Goal: Information Seeking & Learning: Learn about a topic

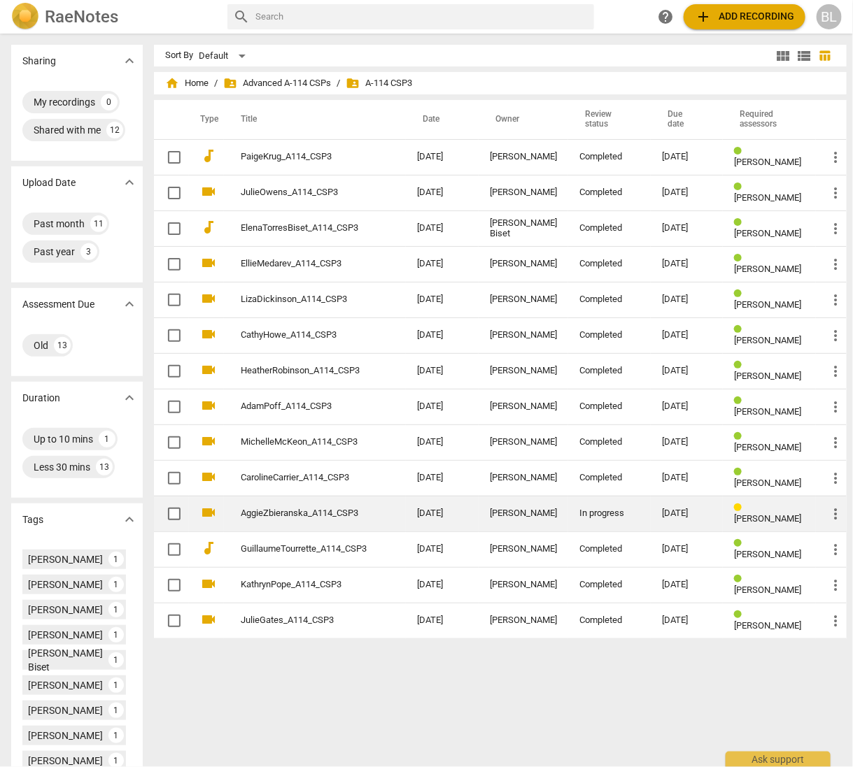
click at [331, 508] on link "AggieZbieranska_A114_CSP3" at bounding box center [304, 513] width 126 height 10
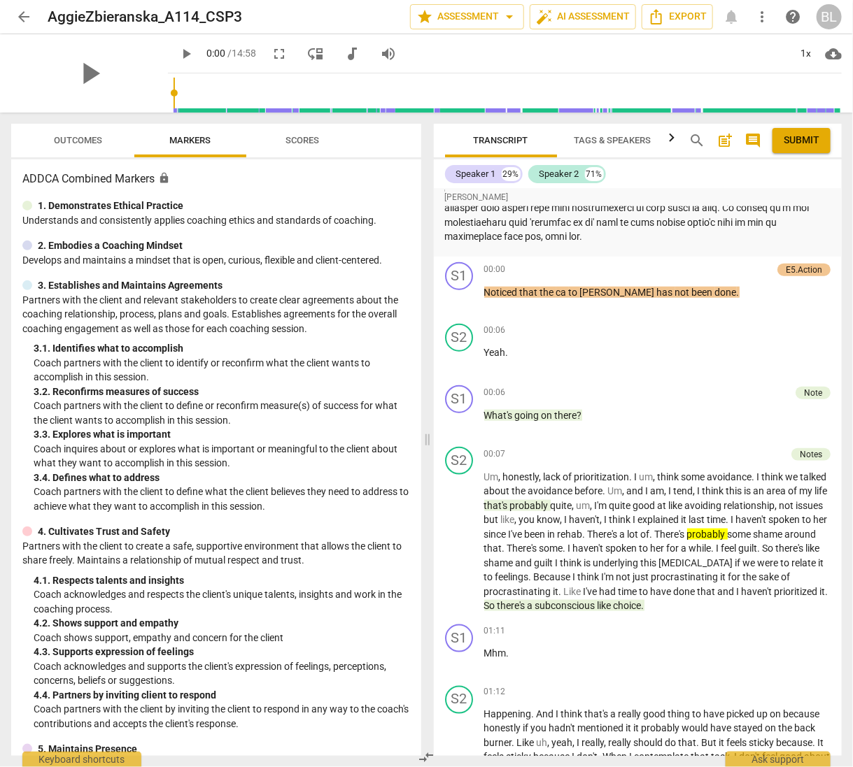
scroll to position [423, 0]
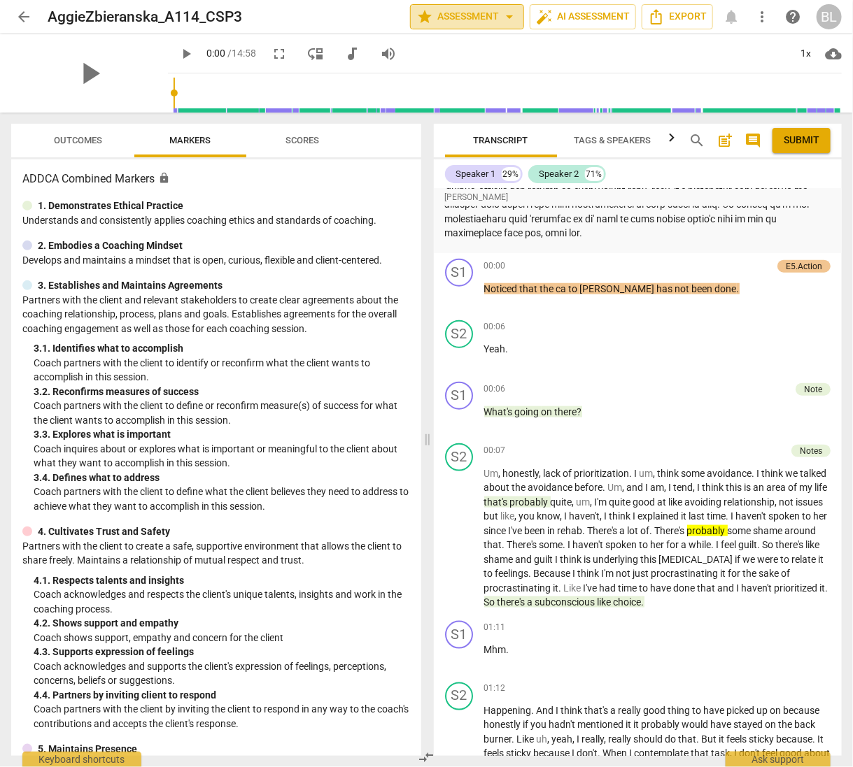
click at [471, 17] on span "star Assessment arrow_drop_down" at bounding box center [466, 16] width 101 height 17
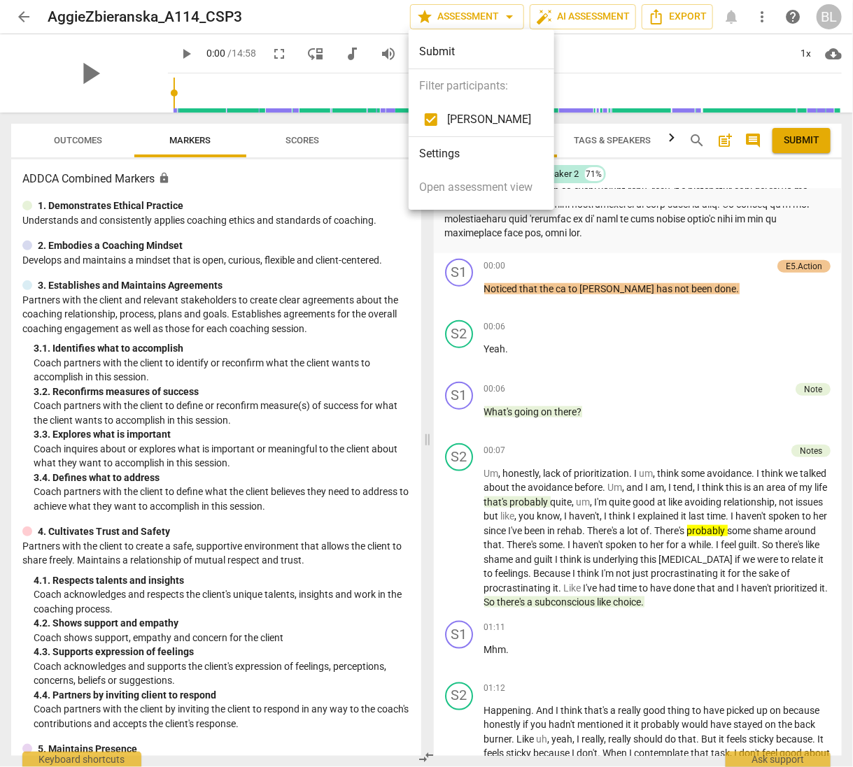
click at [457, 114] on span "[PERSON_NAME]" at bounding box center [490, 119] width 84 height 17
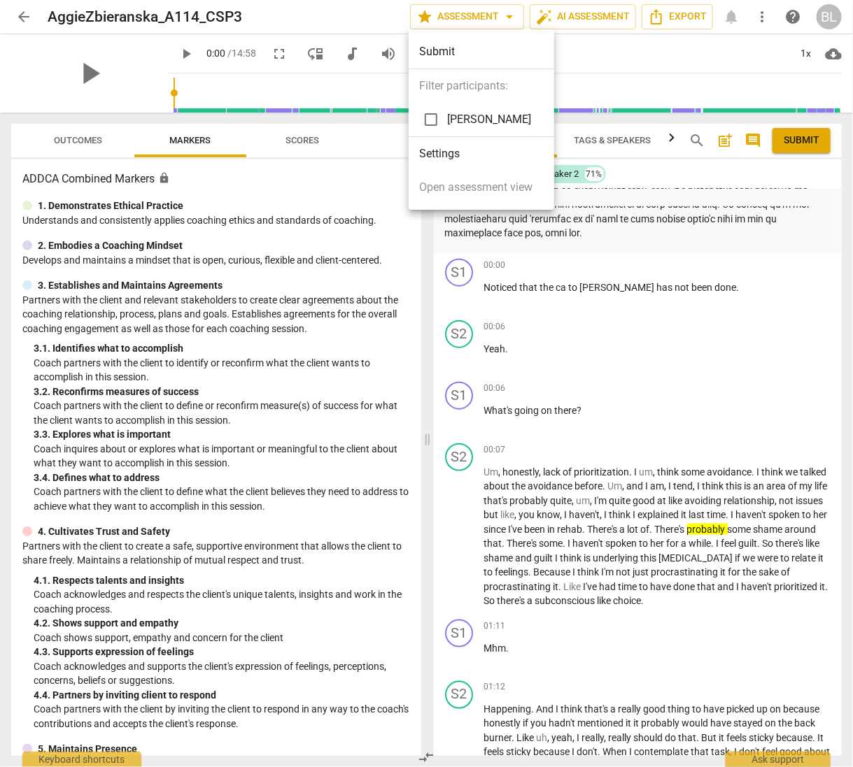
checkbox input "false"
click at [718, 285] on div at bounding box center [426, 383] width 853 height 767
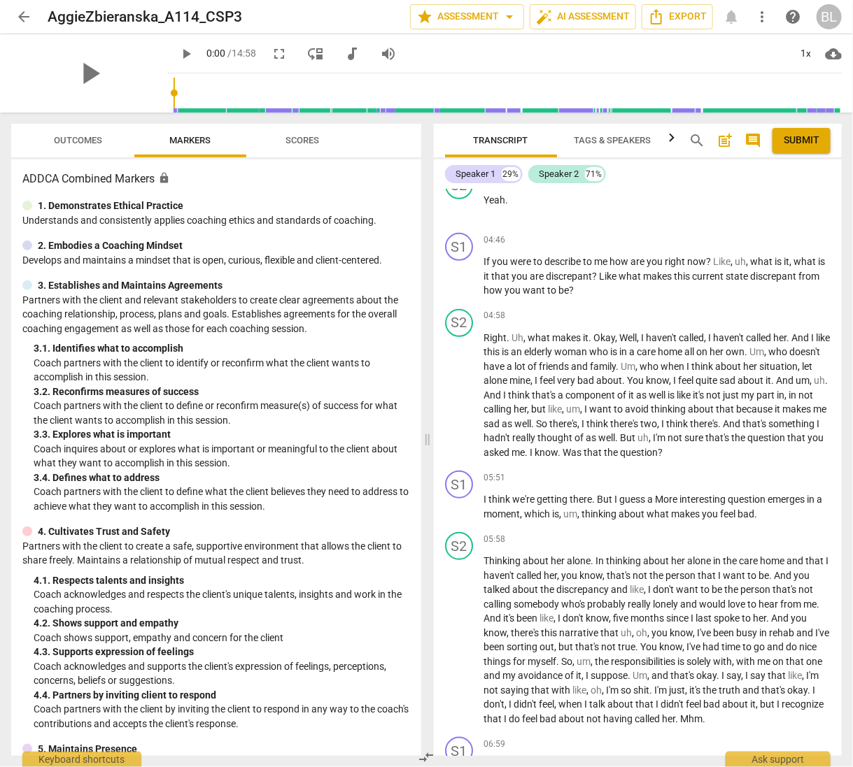
scroll to position [2070, 0]
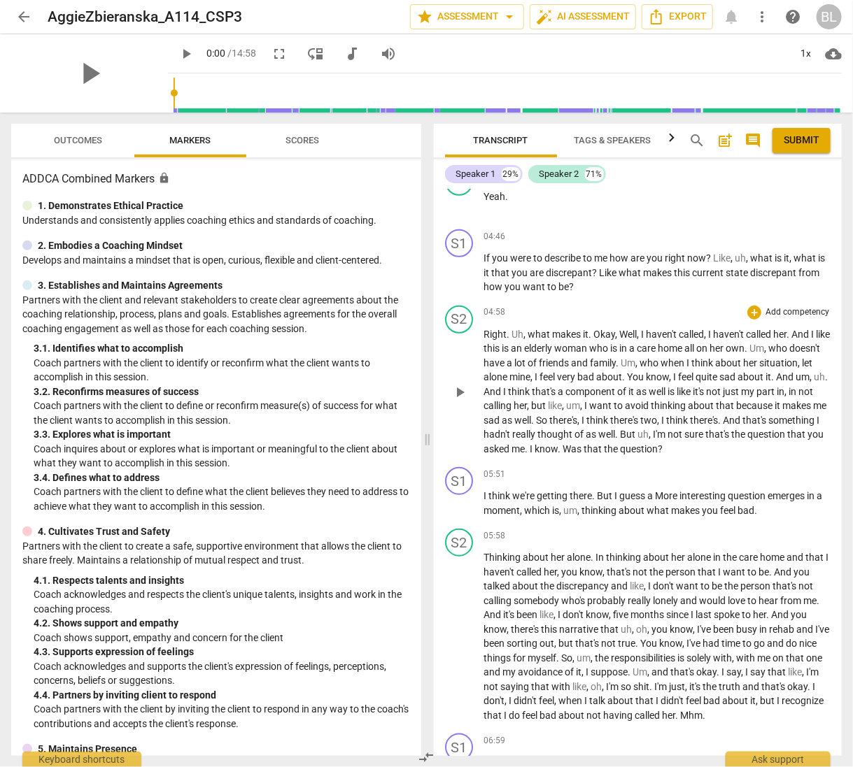
click at [514, 401] on span "calling" at bounding box center [499, 405] width 30 height 11
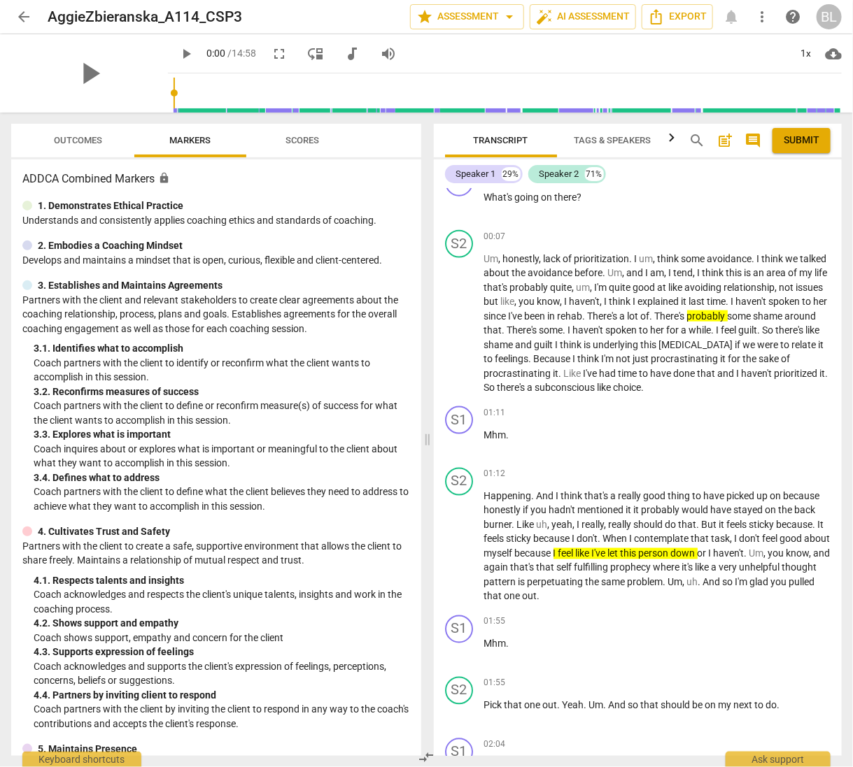
scroll to position [646, 0]
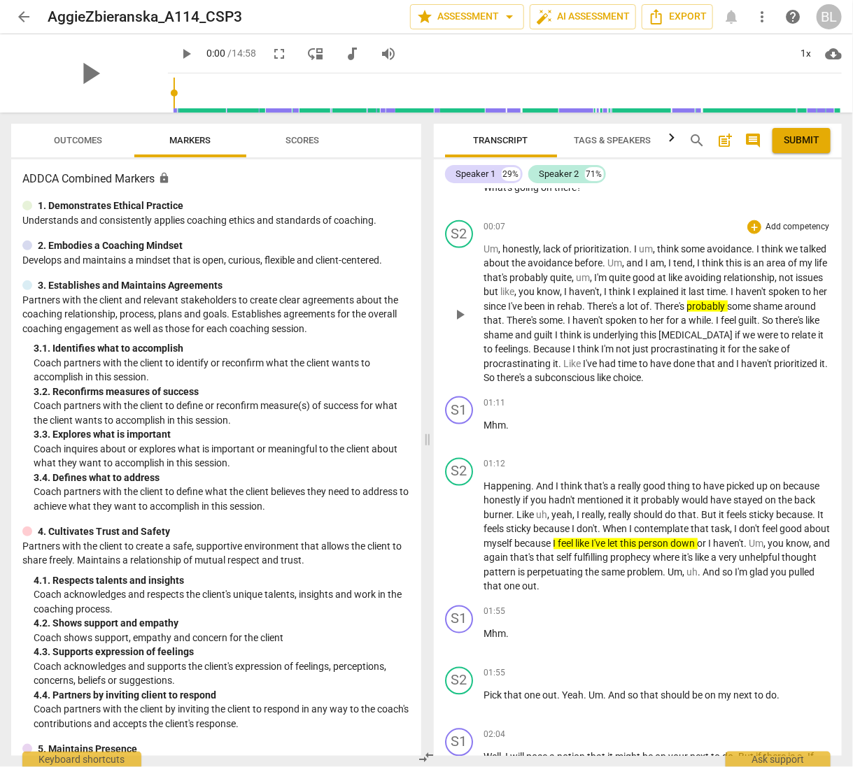
click at [443, 283] on div "S2 play_arrow pause 00:07 + Add competency keyboard_arrow_right Um , honestly ,…" at bounding box center [638, 303] width 408 height 176
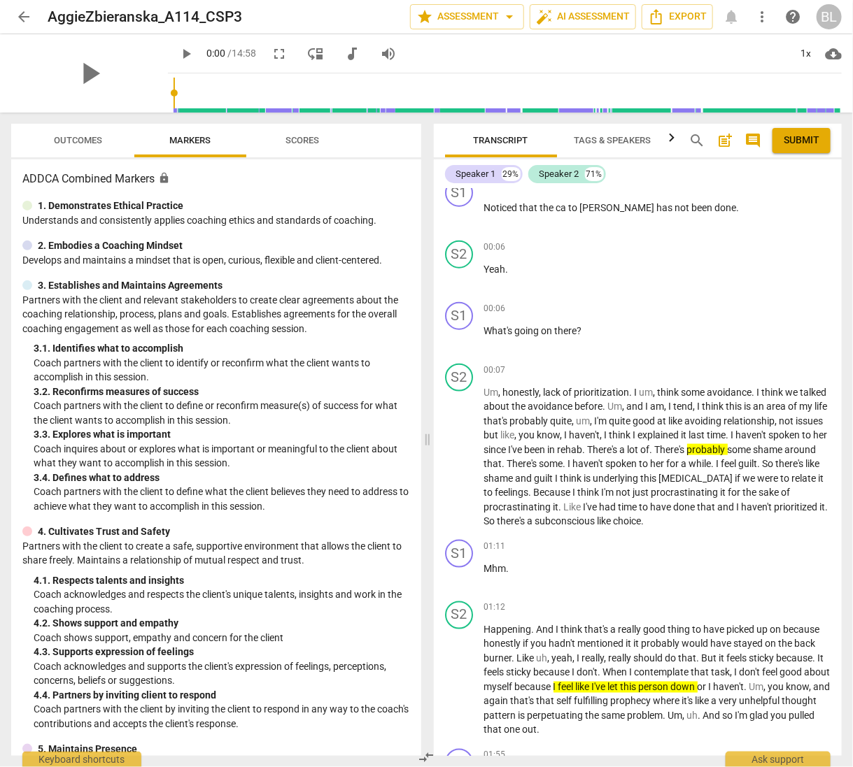
scroll to position [510, 0]
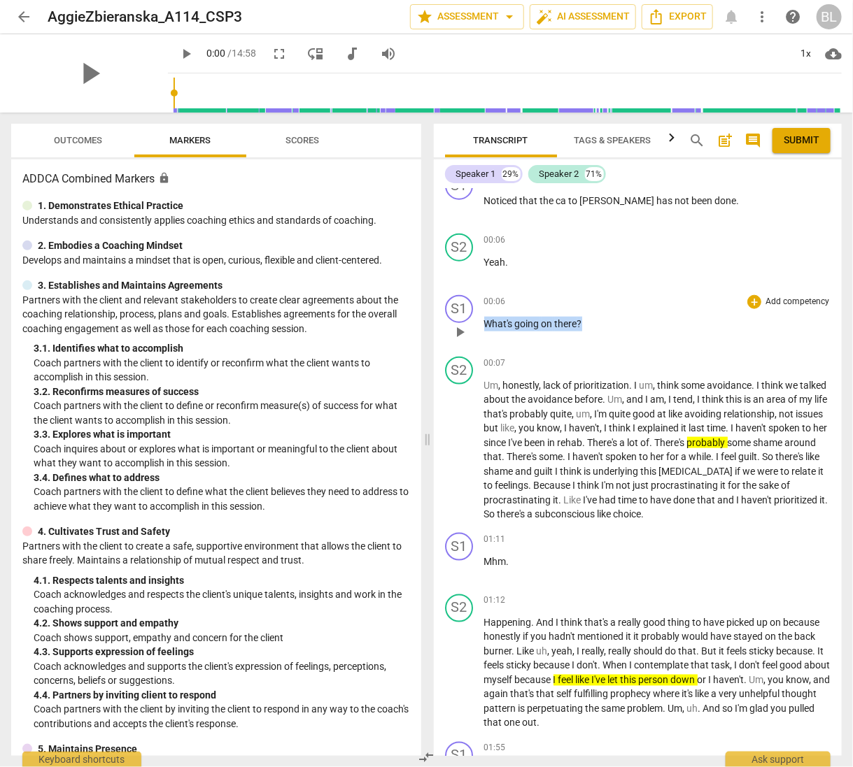
drag, startPoint x: 485, startPoint y: 322, endPoint x: 586, endPoint y: 326, distance: 100.8
click at [586, 326] on p "What's going on there ?" at bounding box center [657, 324] width 347 height 15
copy p "What's going on there ?"
click at [536, 463] on p "Um , honestly , lack of prioritization . I um , think some avoidance . I think …" at bounding box center [657, 449] width 347 height 143
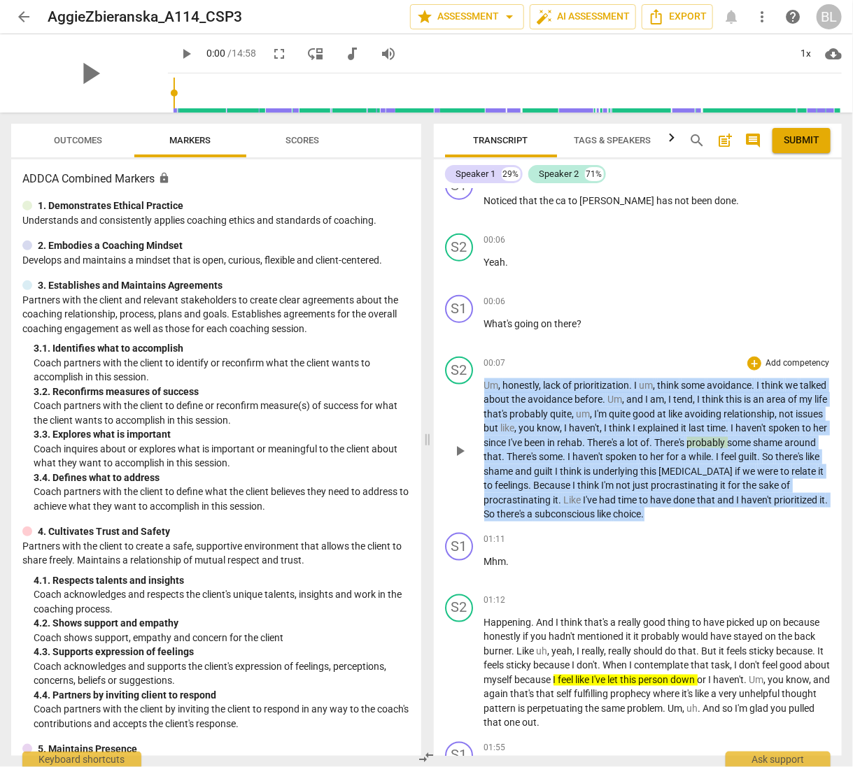
drag, startPoint x: 484, startPoint y: 385, endPoint x: 755, endPoint y: 518, distance: 301.2
click at [755, 518] on p "Um , honestly , lack of prioritization . I um , think some avoidance . I think …" at bounding box center [657, 449] width 347 height 143
copy p "Um , honestly , lack of prioritization . I um , think some avoidance . I think …"
click at [634, 603] on div "01:12 + Add competency keyboard_arrow_right" at bounding box center [657, 601] width 347 height 14
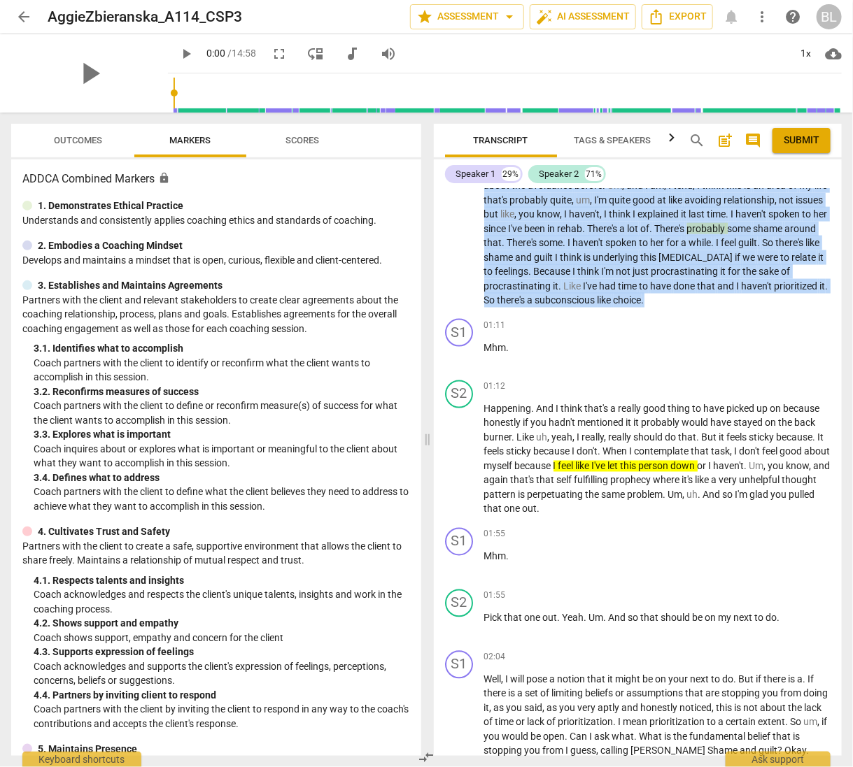
scroll to position [727, 0]
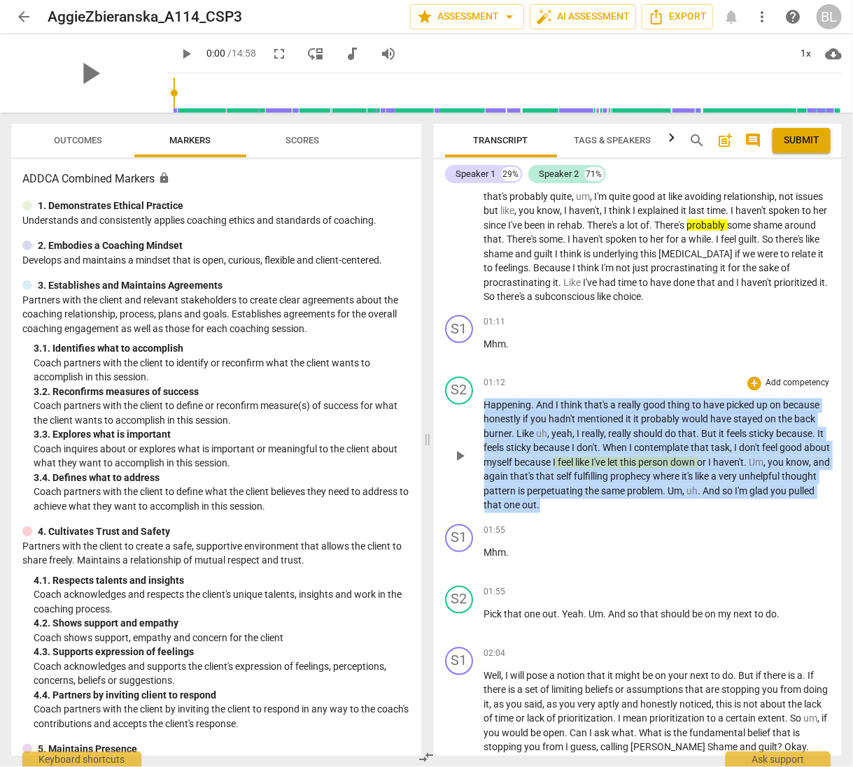
drag, startPoint x: 484, startPoint y: 401, endPoint x: 632, endPoint y: 500, distance: 177.9
click at [632, 500] on p "Happening . And I think that's a really good thing to have picked up on because…" at bounding box center [657, 456] width 347 height 115
copy p "Happening . And I think that's a really good thing to have picked up on because…"
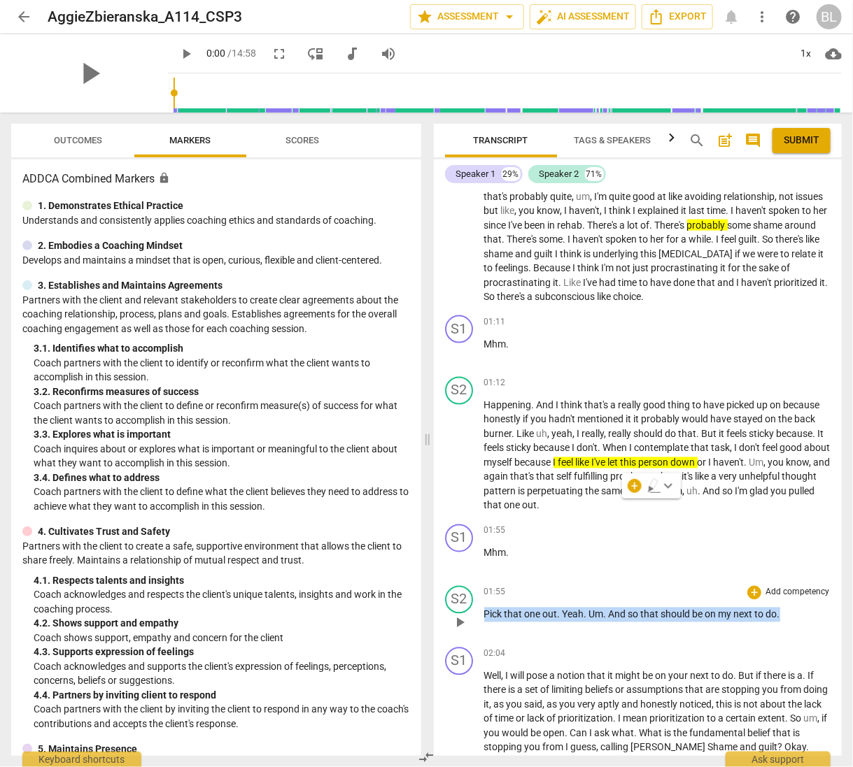
drag, startPoint x: 483, startPoint y: 611, endPoint x: 782, endPoint y: 615, distance: 298.7
click at [782, 615] on p "Pick that one out . Yeah . Um . And so that should be on my next to do ." at bounding box center [657, 615] width 347 height 15
copy p "Pick that one out . Yeah . Um . And so that should be on my next to do ."
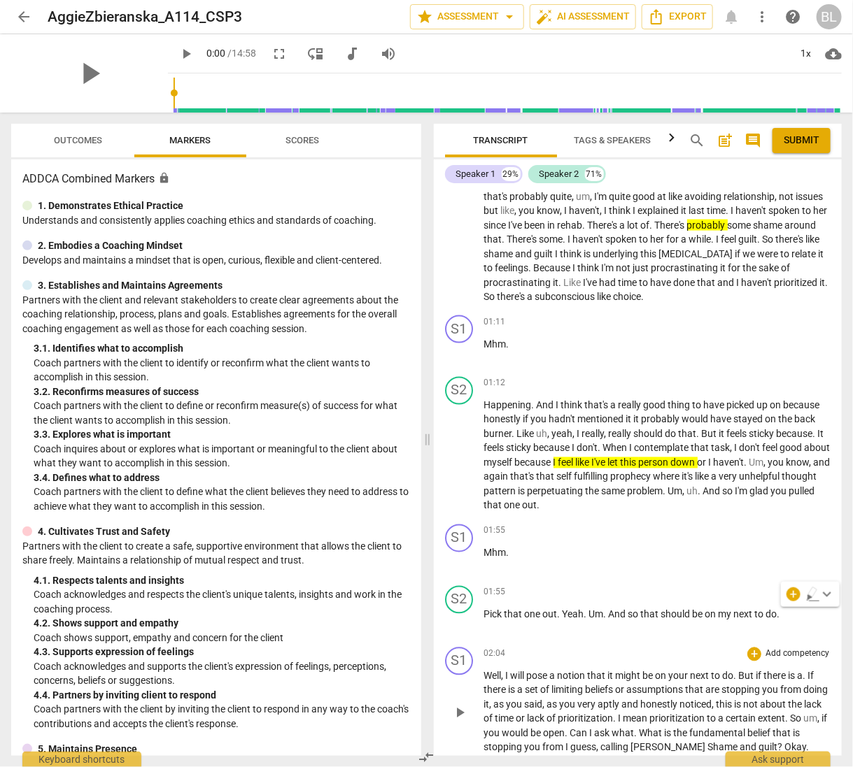
click at [558, 720] on span "of" at bounding box center [552, 718] width 11 height 11
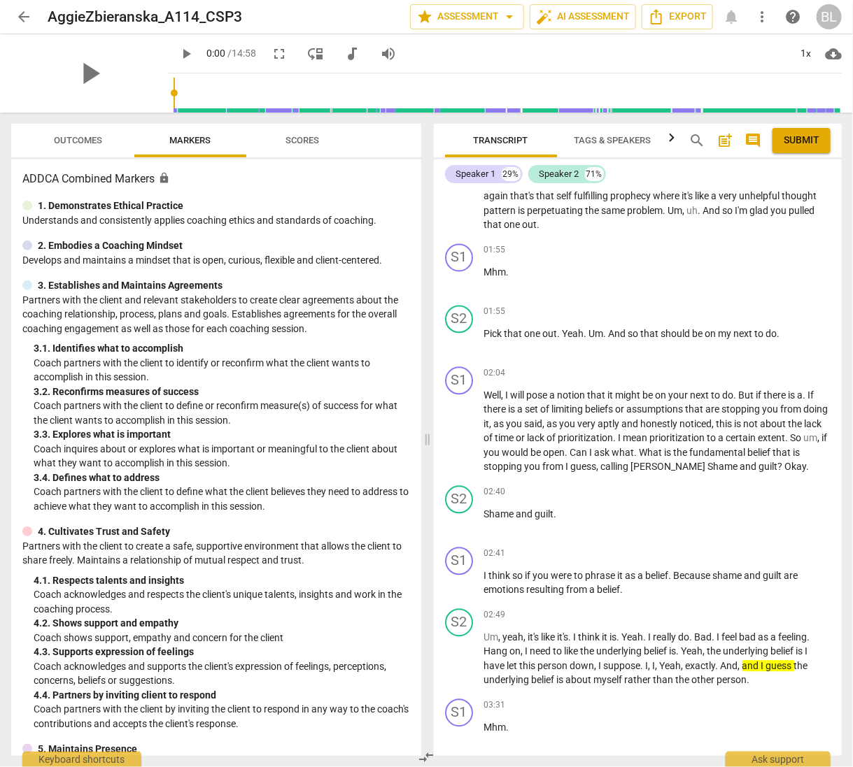
scroll to position [1011, 0]
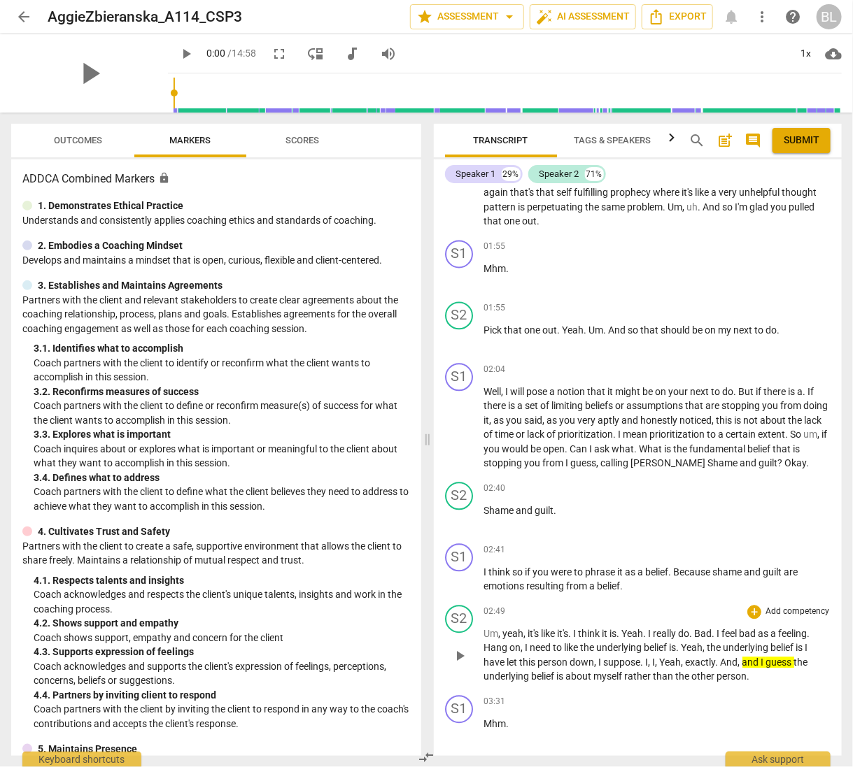
click at [546, 606] on div "02:49 + Add competency keyboard_arrow_right" at bounding box center [657, 613] width 347 height 14
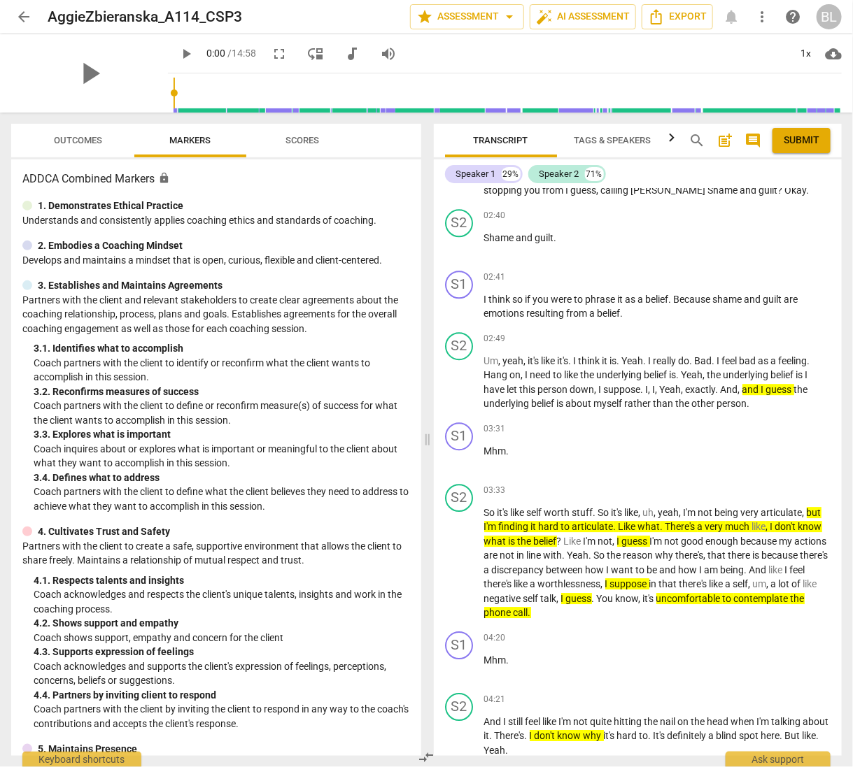
scroll to position [1274, 0]
